Goal: Transaction & Acquisition: Purchase product/service

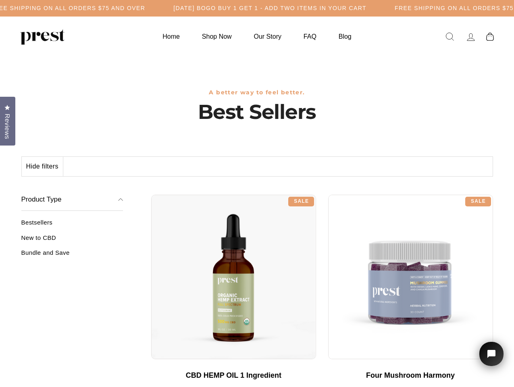
click at [257, 193] on div "**********" at bounding box center [322, 192] width 342 height 6
click at [145, 8] on h5 "Free Shipping on all orders $75 and over" at bounding box center [67, 8] width 155 height 7
click at [43, 166] on button "Hide filters" at bounding box center [43, 166] width 42 height 19
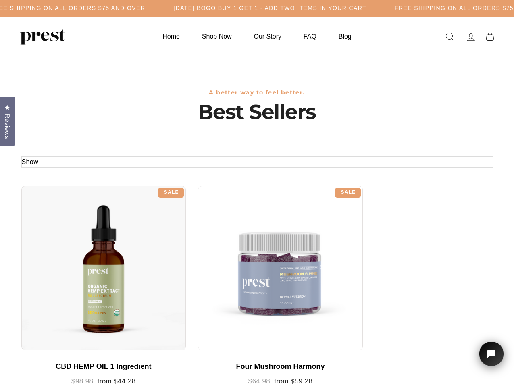
click at [72, 241] on div at bounding box center [103, 268] width 165 height 165
click at [72, 256] on div at bounding box center [103, 268] width 165 height 165
click at [8, 120] on span "Reviews" at bounding box center [7, 126] width 10 height 25
click at [491, 354] on icon "Open chat widget" at bounding box center [496, 354] width 12 height 12
